Goal: Information Seeking & Learning: Find specific page/section

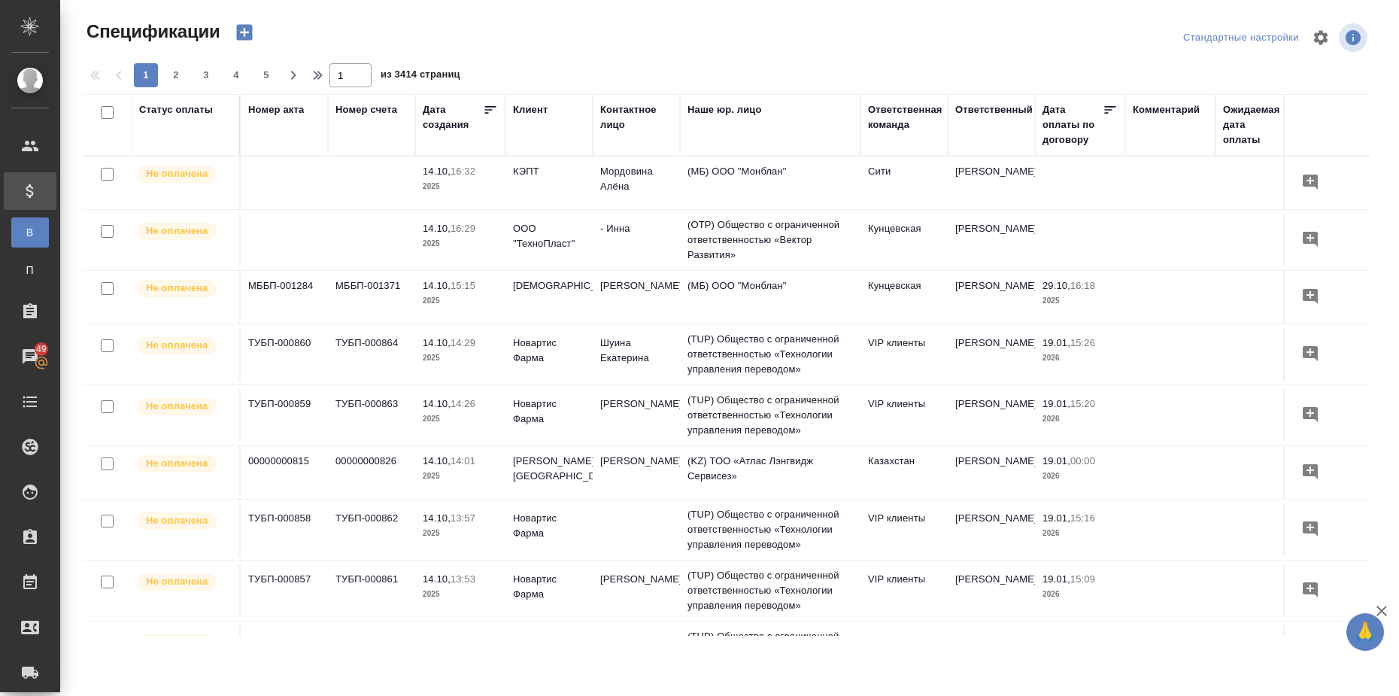
click at [174, 106] on div "Статус оплаты" at bounding box center [176, 109] width 74 height 15
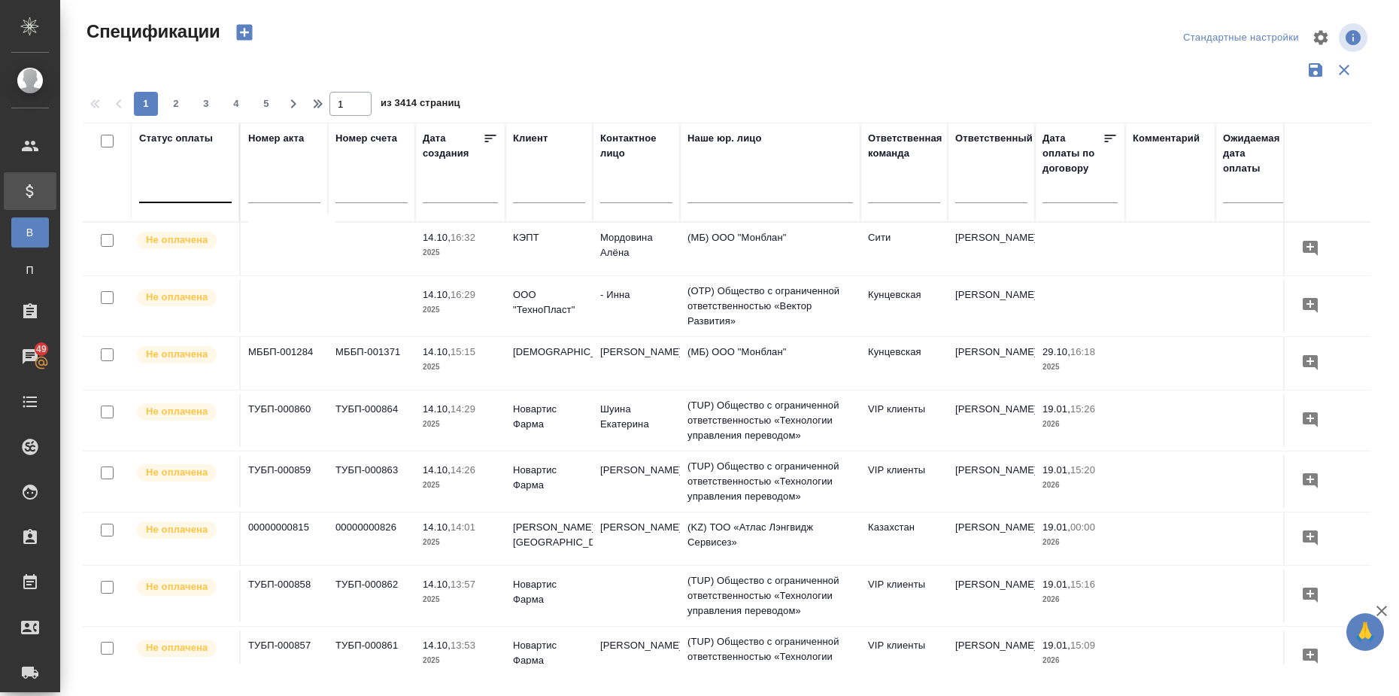
click at [186, 186] on div at bounding box center [185, 188] width 92 height 22
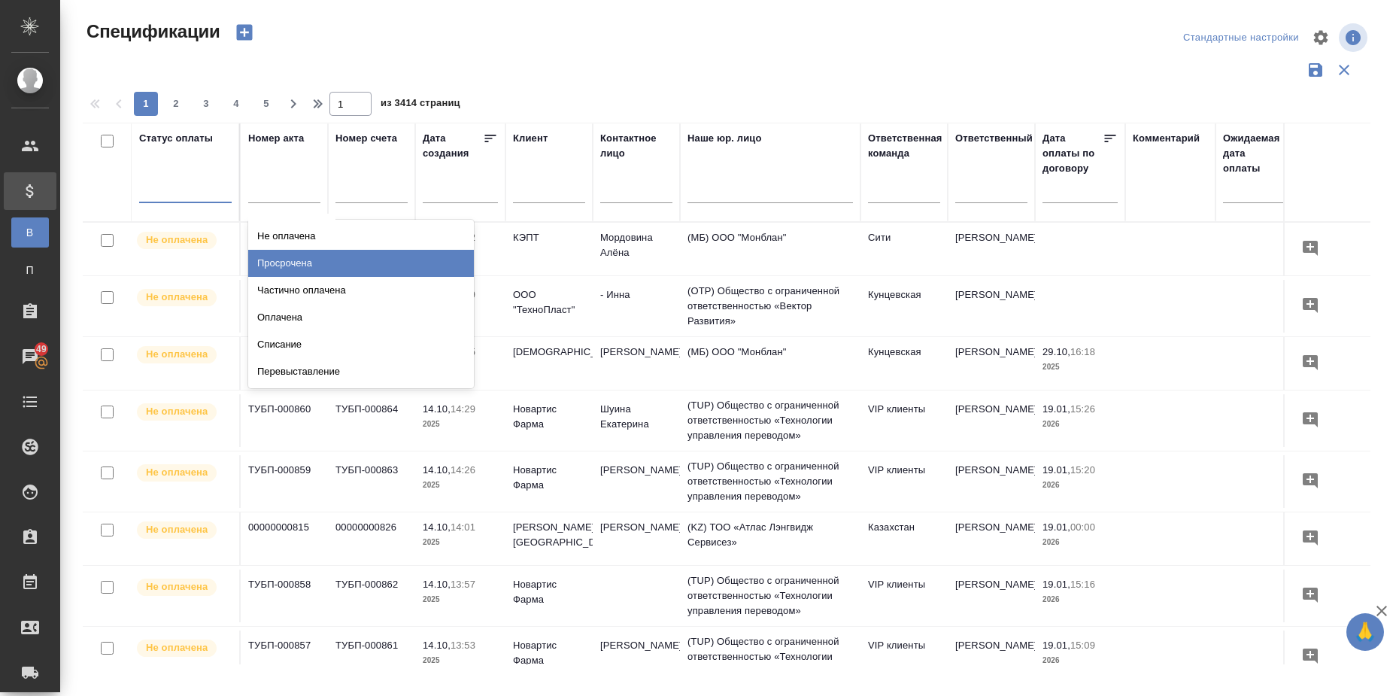
click at [342, 265] on div "Просрочена" at bounding box center [361, 263] width 226 height 27
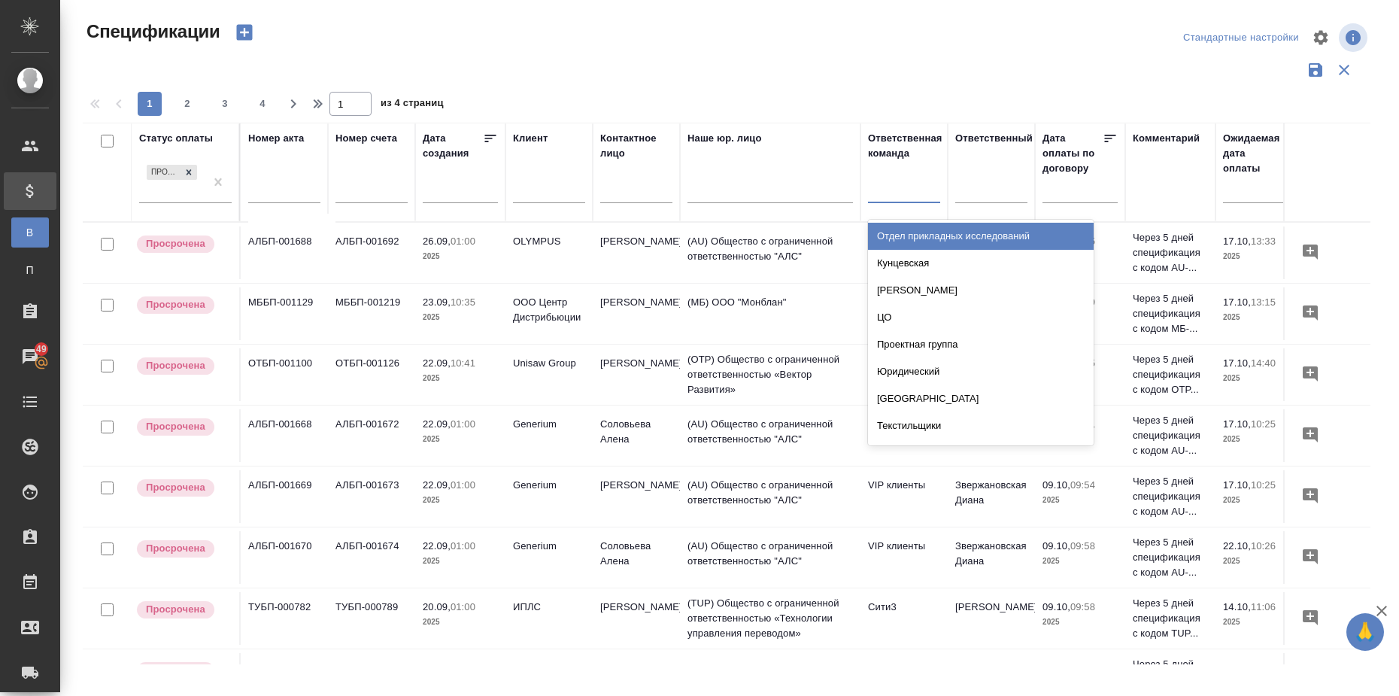
click at [882, 194] on div at bounding box center [904, 188] width 72 height 22
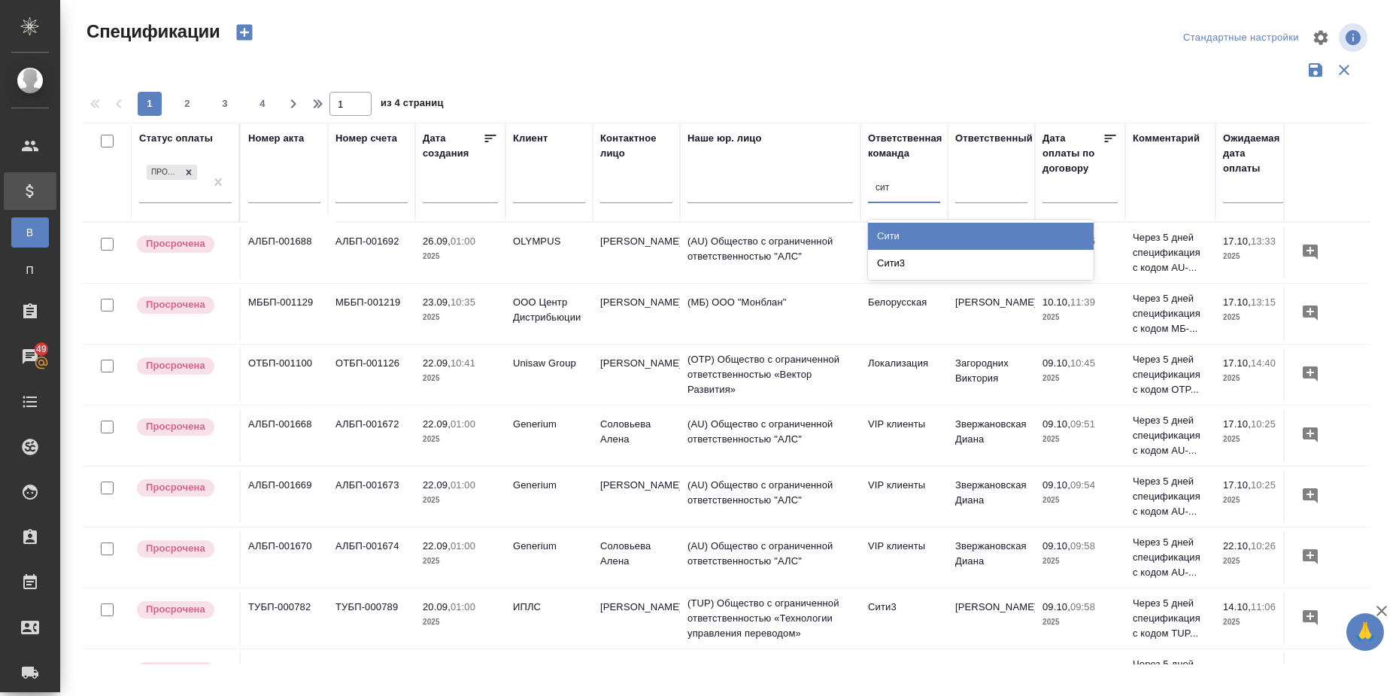
type input "сити"
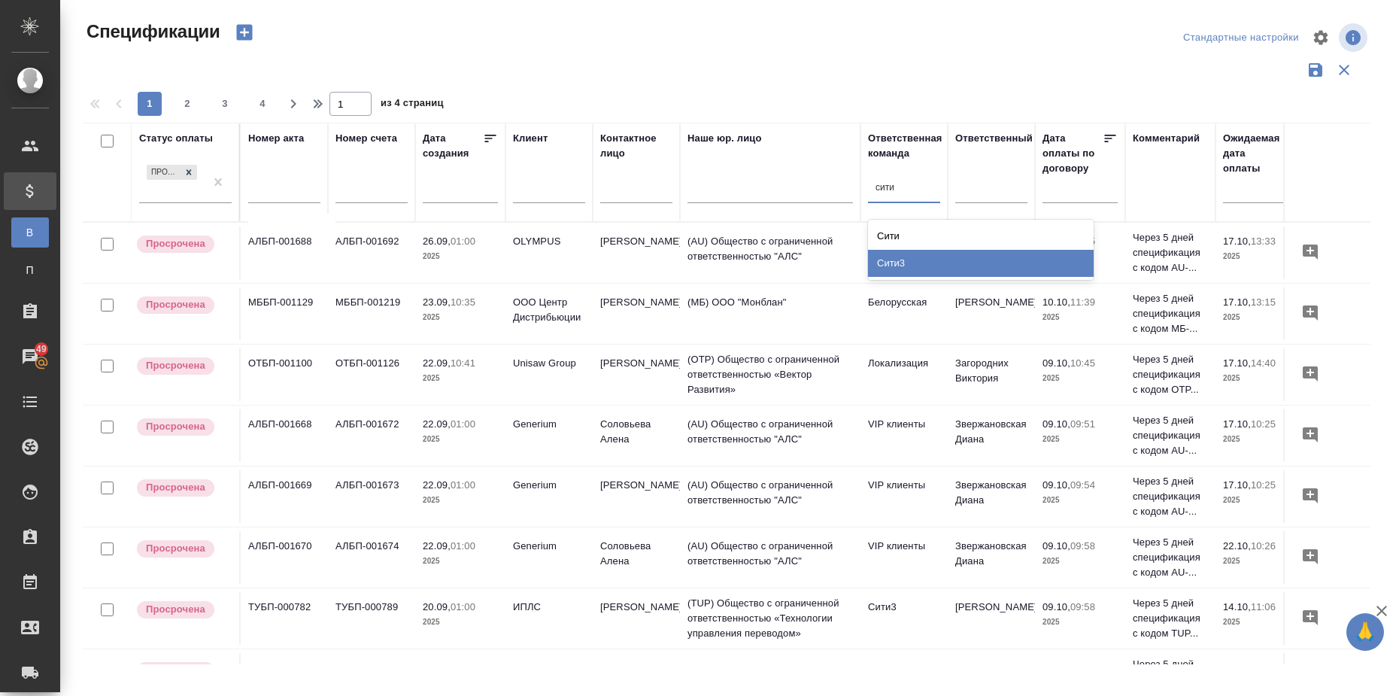
click at [900, 263] on div "Сити3" at bounding box center [981, 263] width 226 height 27
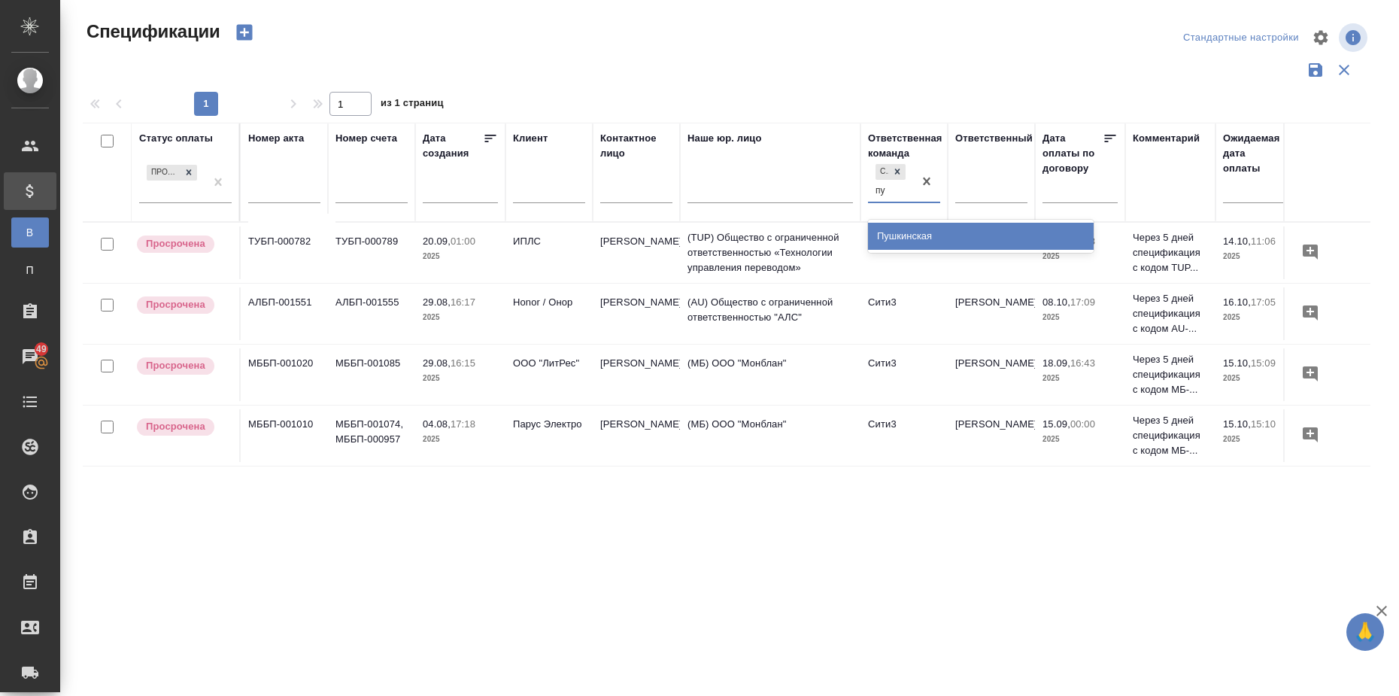
type input "пуш"
click at [901, 244] on div "Пушкинская" at bounding box center [981, 236] width 226 height 27
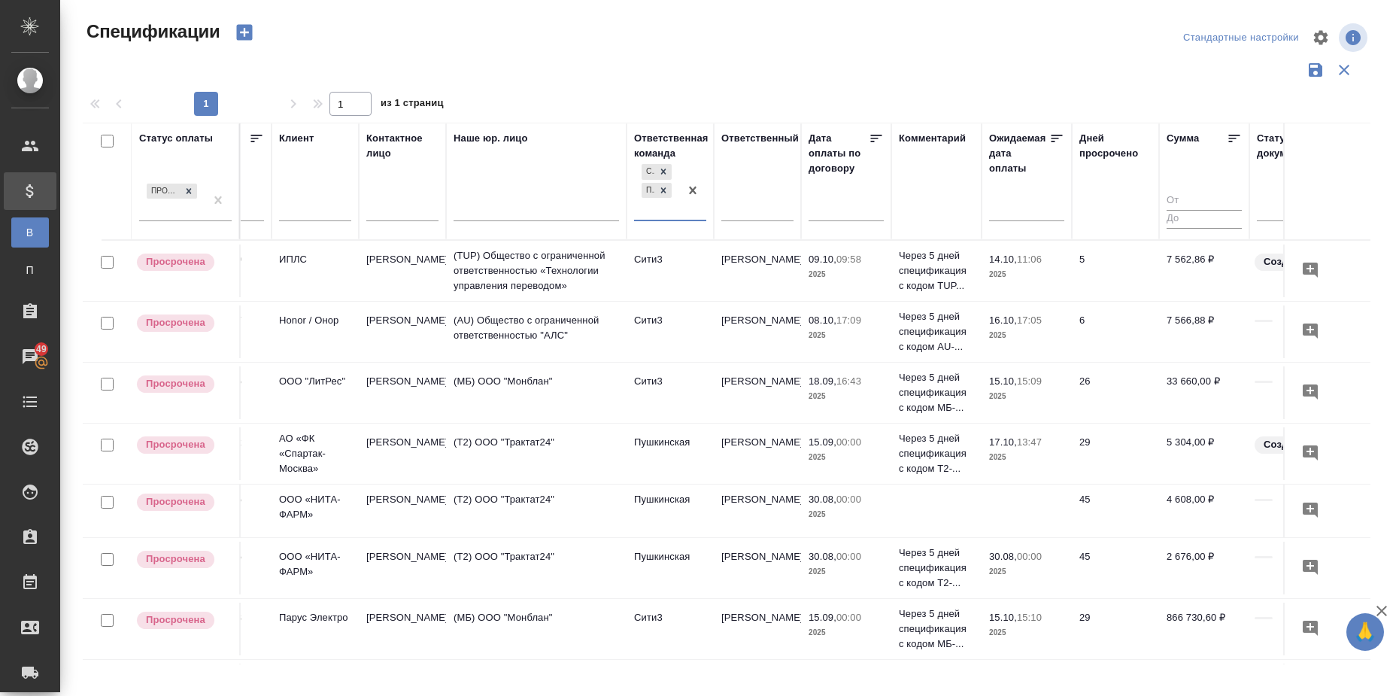
scroll to position [0, 327]
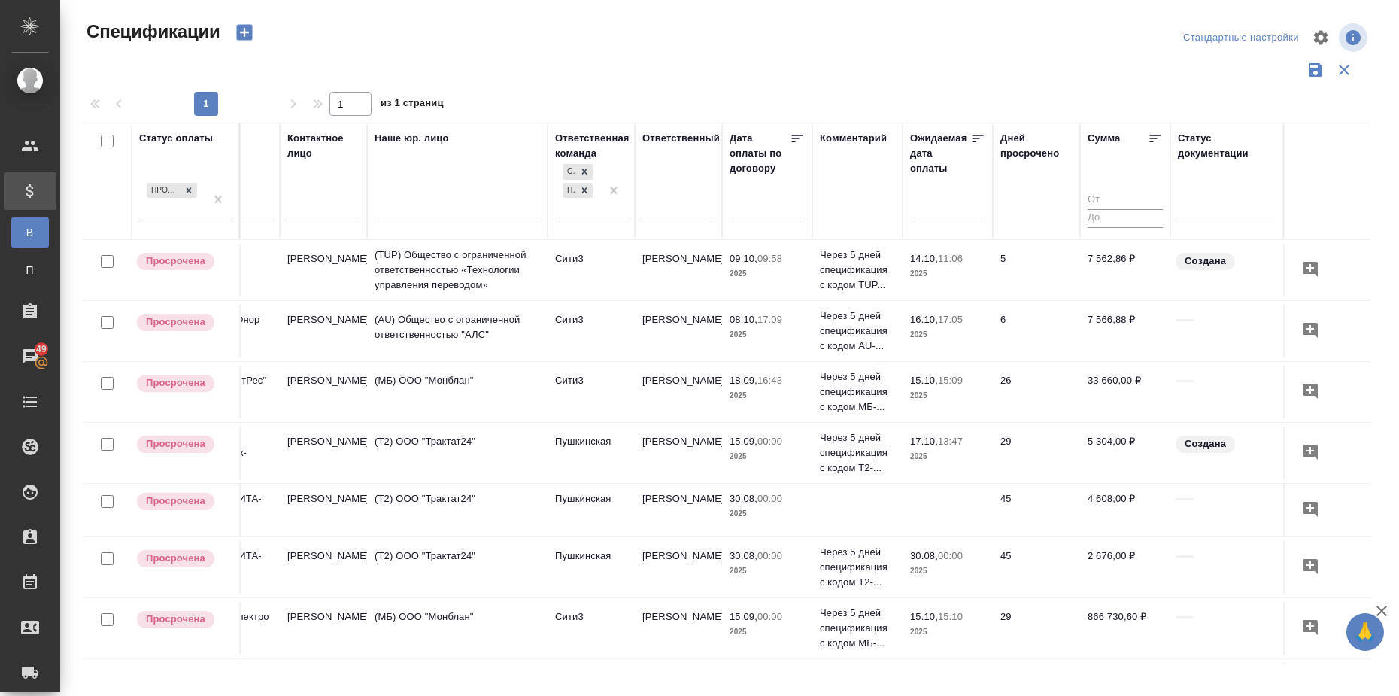
click at [1147, 133] on icon at bounding box center [1154, 138] width 15 height 15
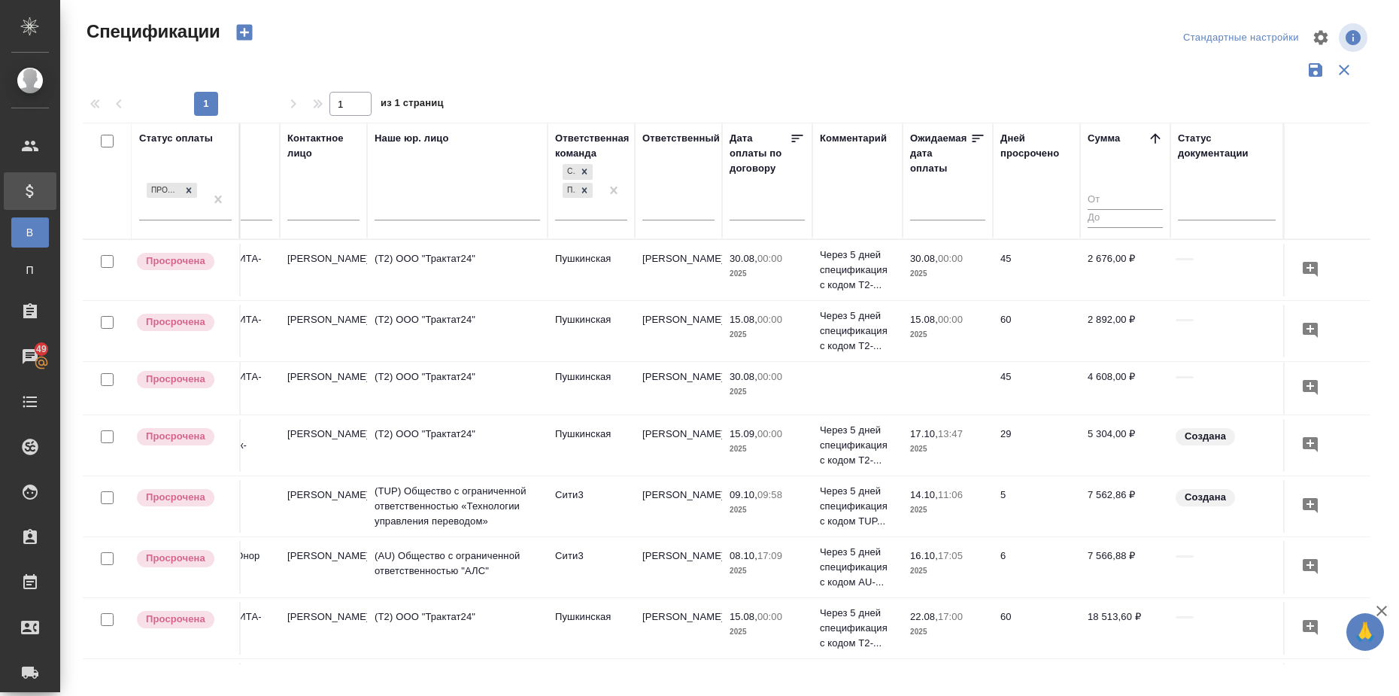
click at [1147, 133] on icon at bounding box center [1154, 138] width 15 height 15
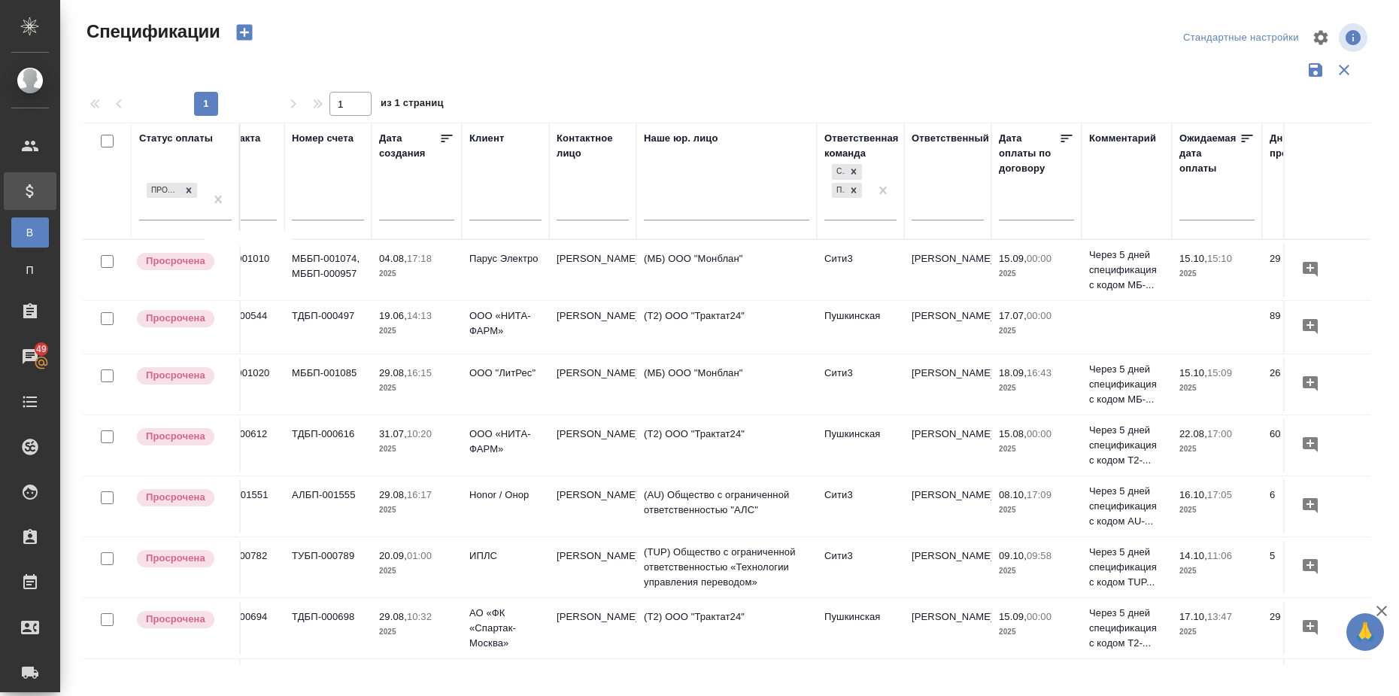
scroll to position [0, 0]
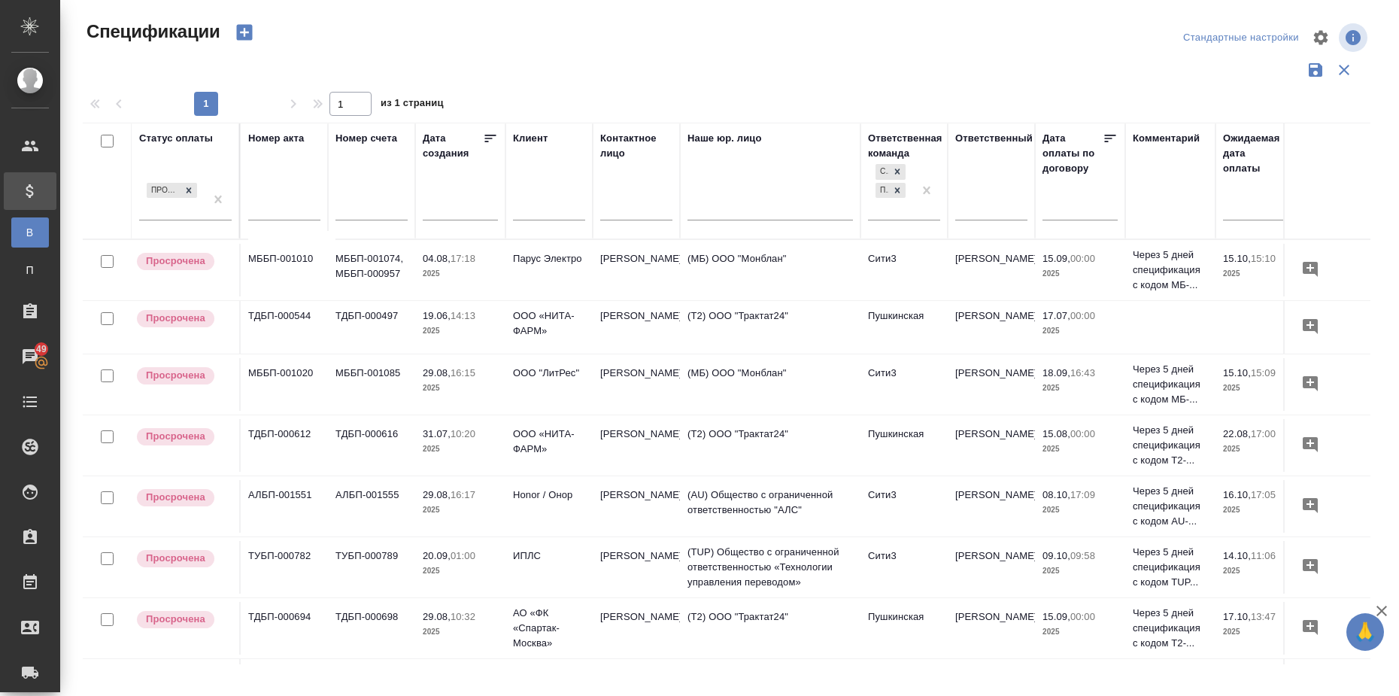
click at [367, 256] on td "МББП-001074, МББП-000957" at bounding box center [371, 270] width 87 height 53
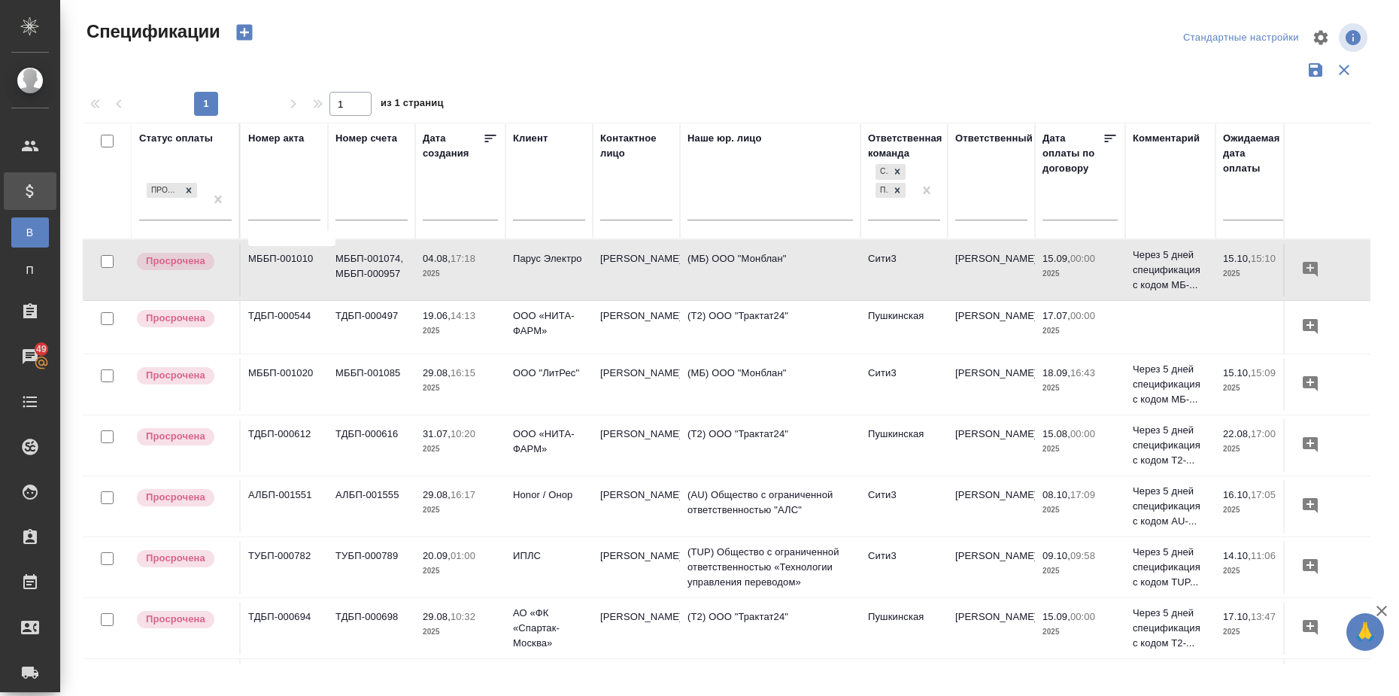
click at [367, 256] on td "МББП-001074, МББП-000957" at bounding box center [371, 270] width 87 height 53
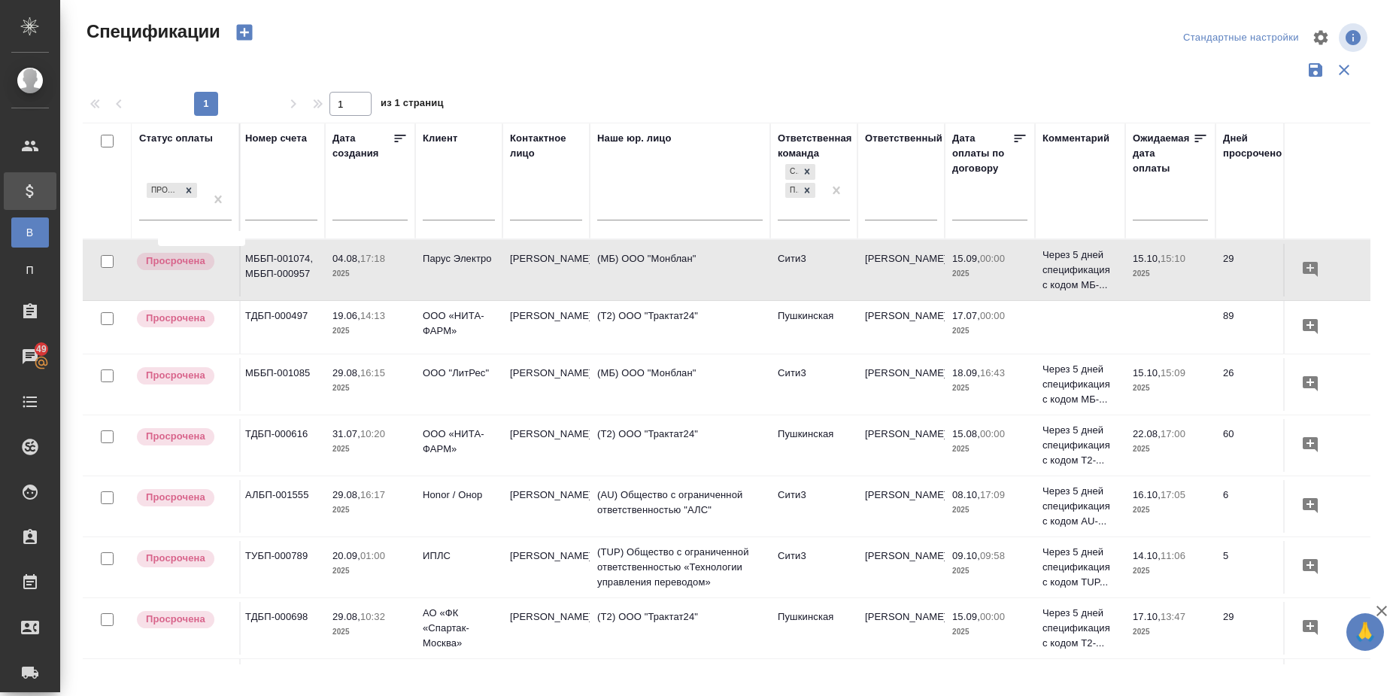
scroll to position [0, 92]
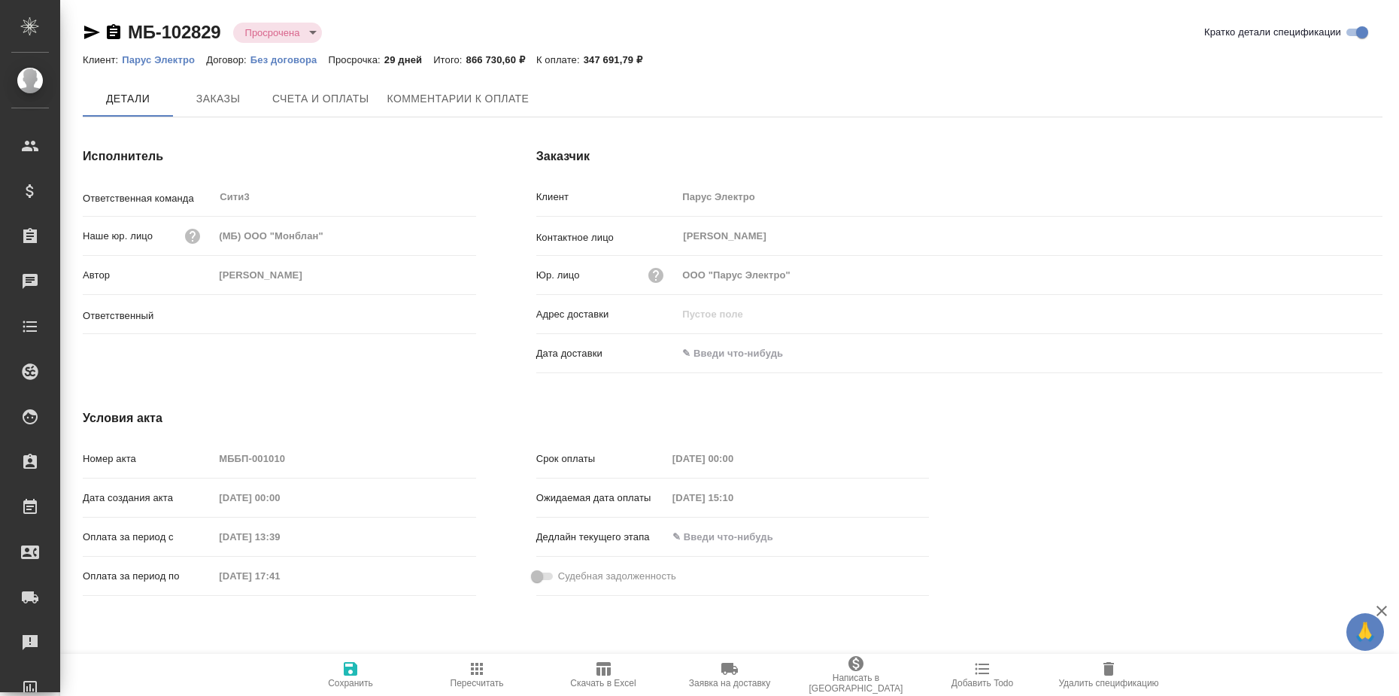
type input "[PERSON_NAME]"
